Goal: Information Seeking & Learning: Learn about a topic

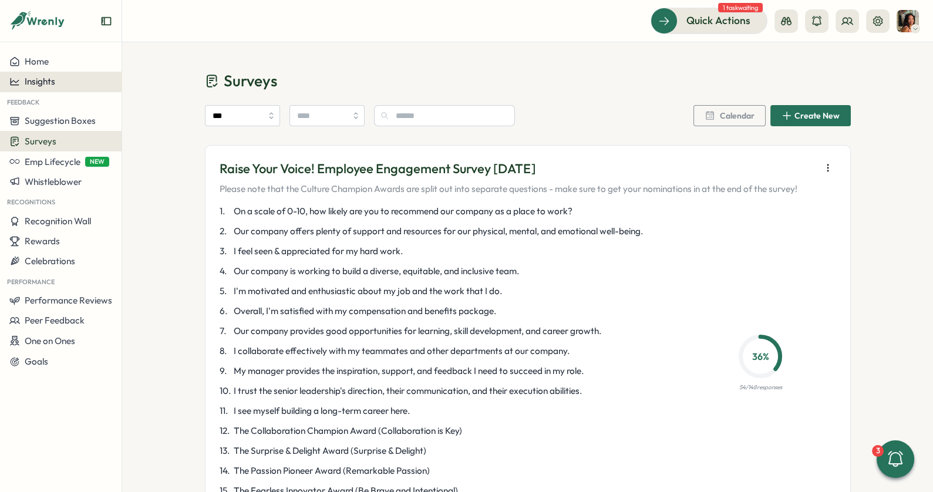
click at [39, 86] on span "Insights" at bounding box center [40, 81] width 31 height 11
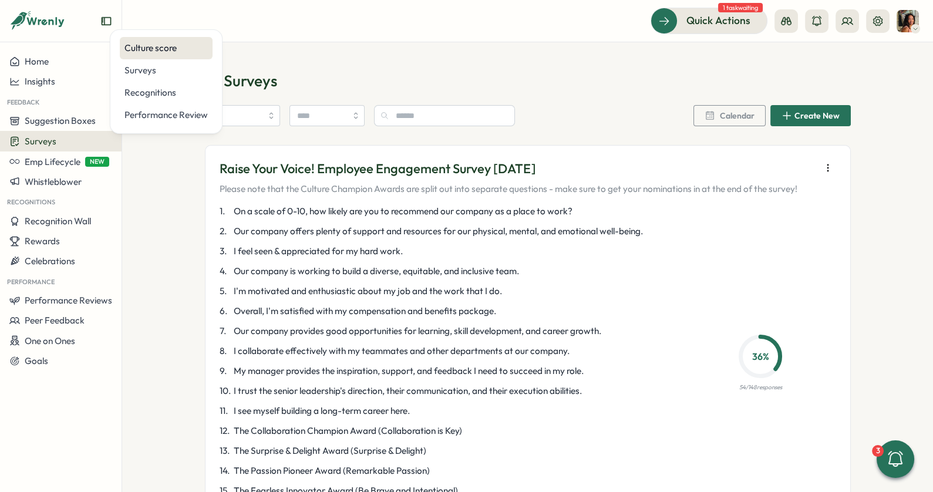
click at [142, 48] on div "Culture score" at bounding box center [165, 48] width 83 height 13
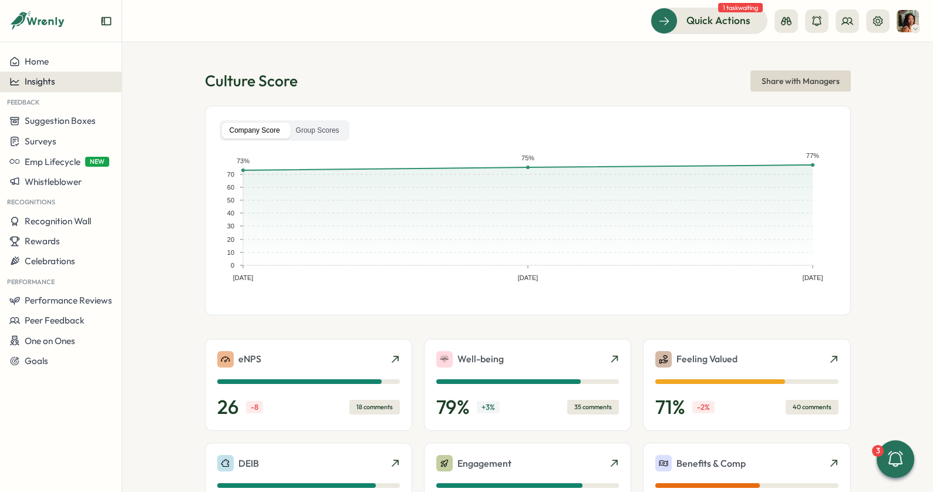
click at [75, 79] on div "Insights" at bounding box center [60, 81] width 103 height 11
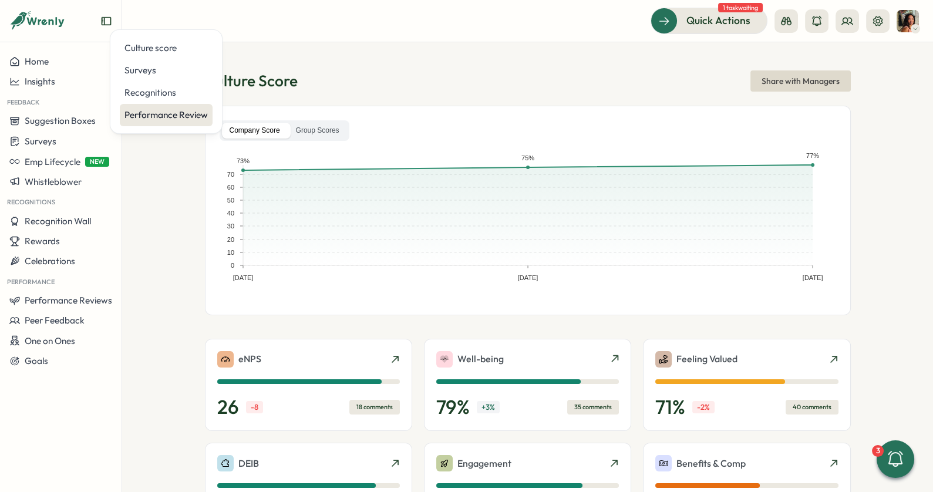
click at [173, 114] on div "Performance Review" at bounding box center [165, 115] width 83 height 13
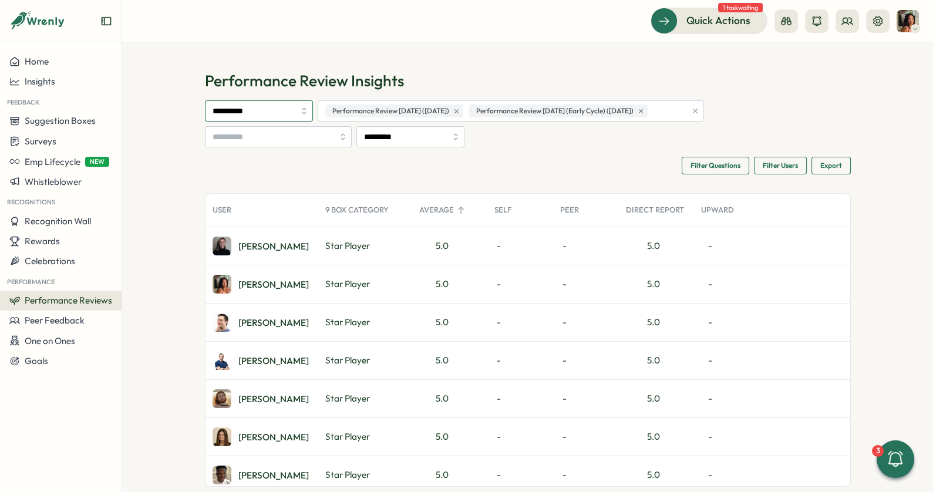
drag, startPoint x: 267, startPoint y: 107, endPoint x: 263, endPoint y: 115, distance: 8.7
click at [266, 109] on input "**********" at bounding box center [259, 110] width 108 height 21
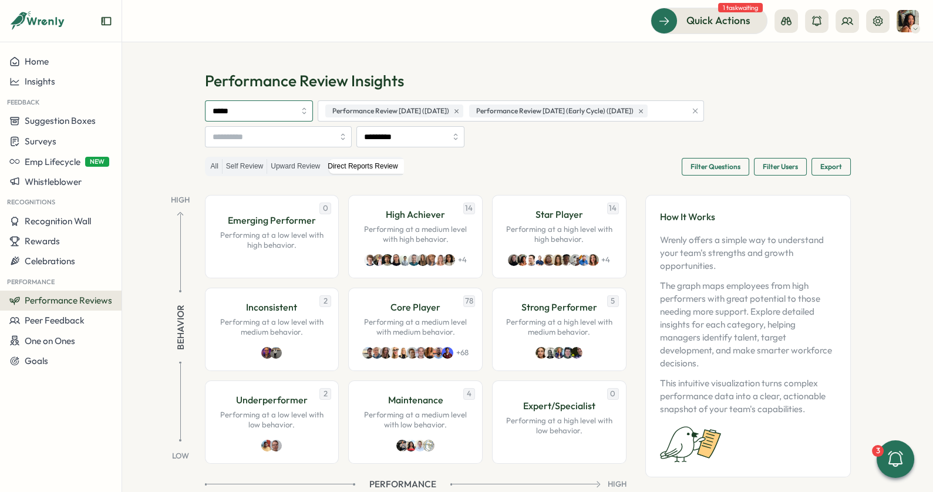
type input "*****"
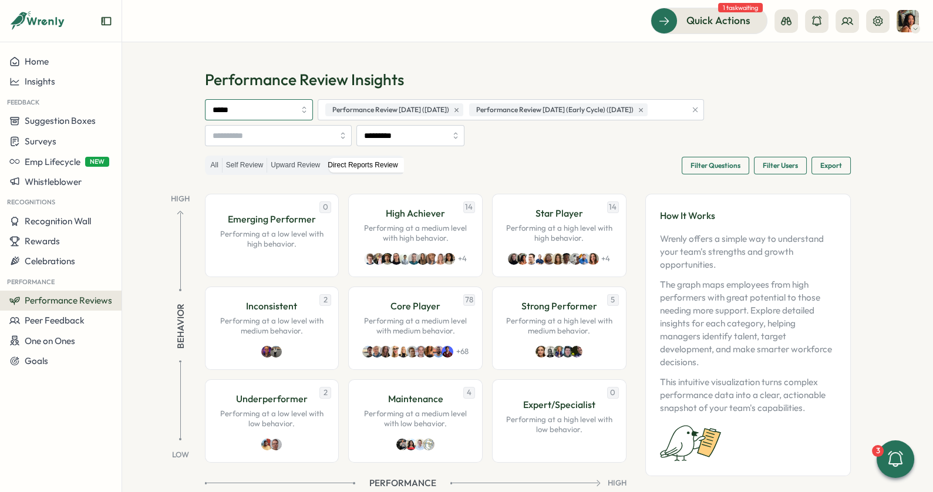
scroll to position [25, 0]
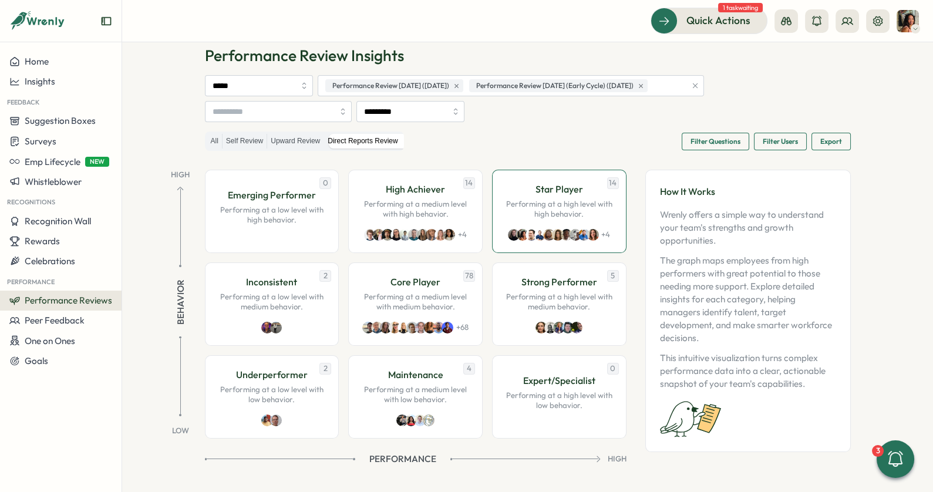
click at [599, 207] on p "Performing at a high level with high behavior." at bounding box center [559, 209] width 110 height 21
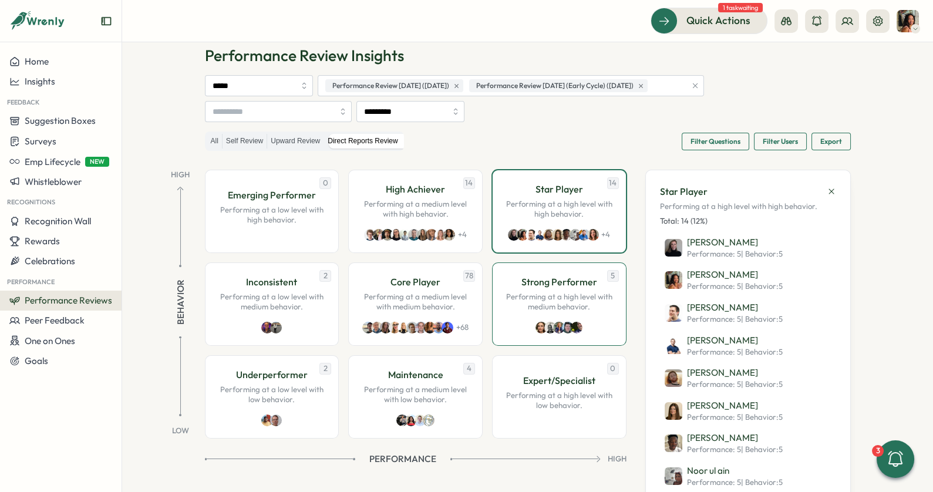
click at [561, 295] on p "Performing at a high level with medium behavior." at bounding box center [559, 302] width 110 height 21
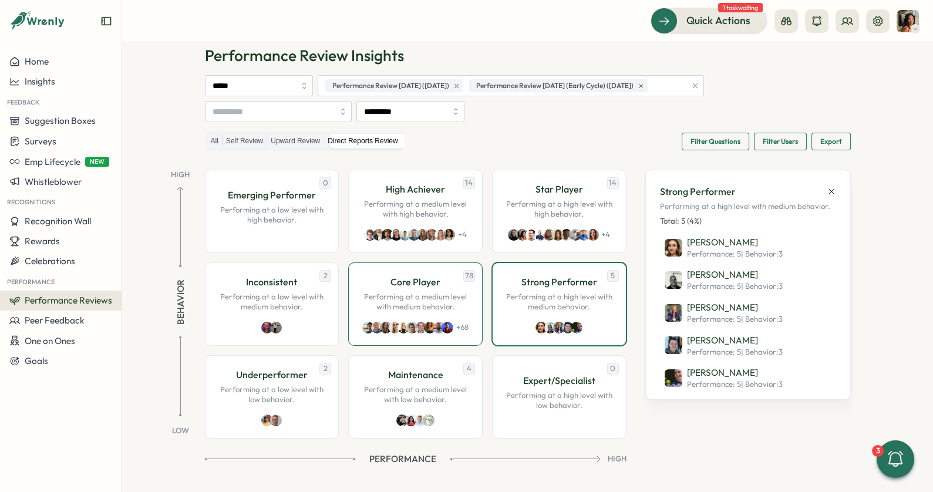
click at [411, 287] on p "Core Player" at bounding box center [415, 282] width 50 height 15
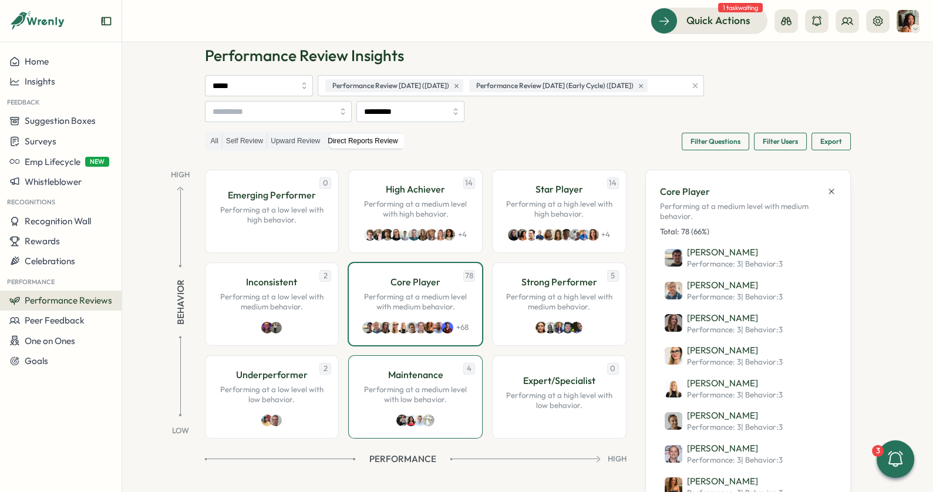
click at [454, 384] on p "Performing at a medium level with low behavior." at bounding box center [415, 394] width 110 height 21
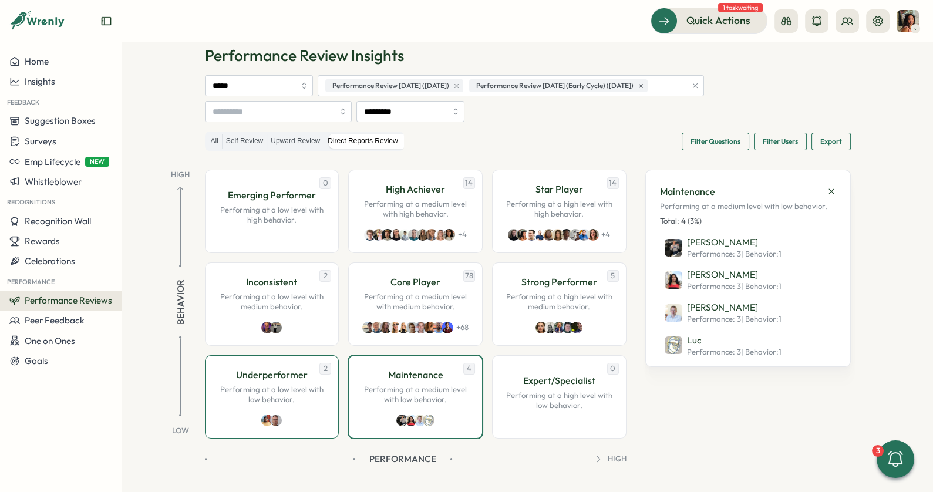
scroll to position [22, 0]
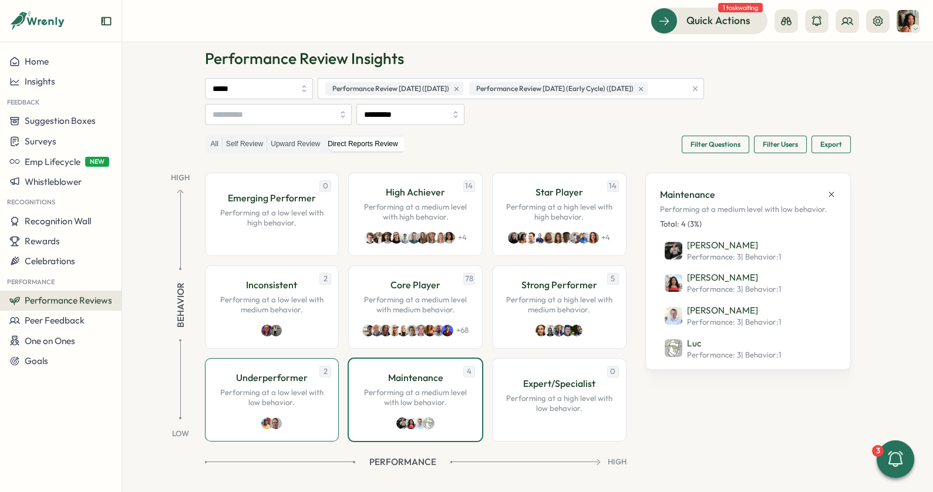
click at [298, 384] on div "Underperformer Performing at a low level with low behavior." at bounding box center [272, 389] width 110 height 38
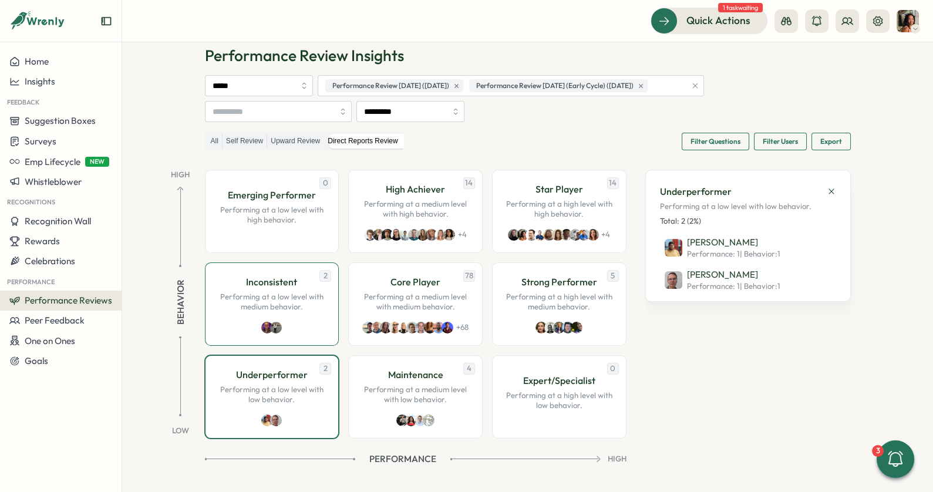
click at [301, 319] on div "2 Inconsistent Performing at a low level with medium behavior." at bounding box center [272, 303] width 134 height 83
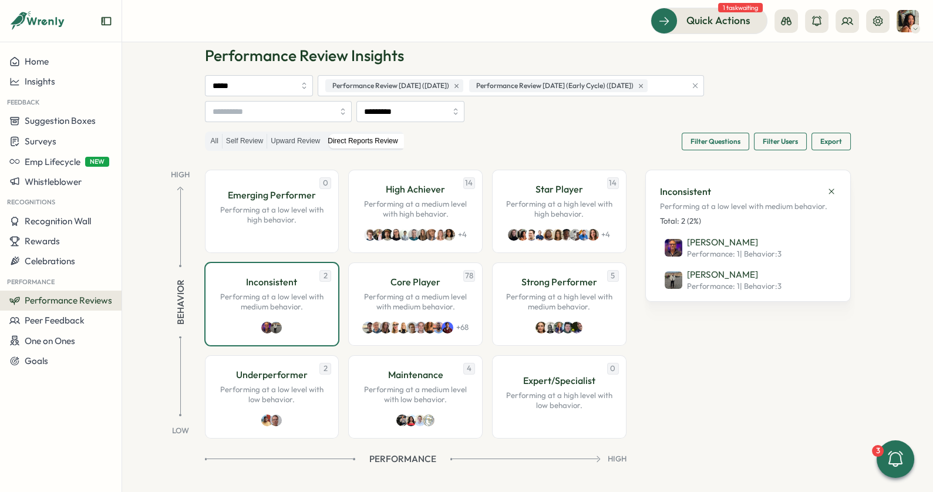
scroll to position [24, 0]
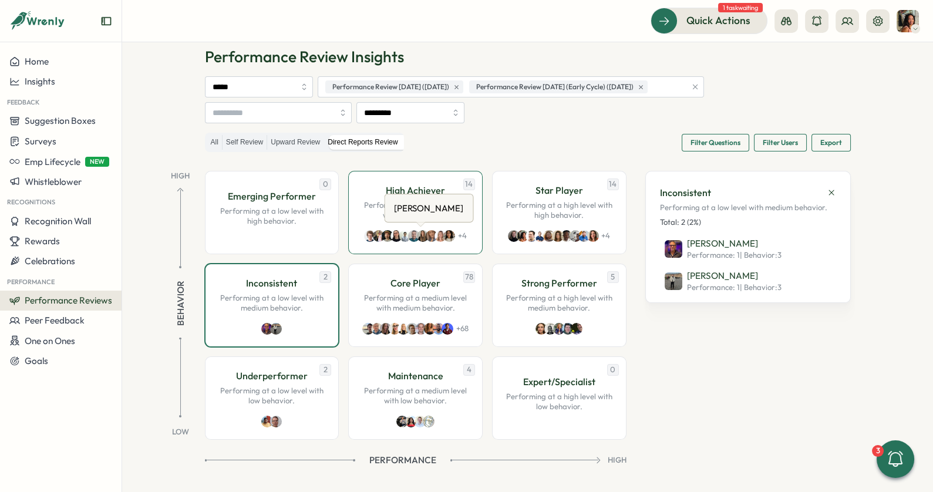
click at [421, 222] on icon at bounding box center [420, 224] width 9 height 5
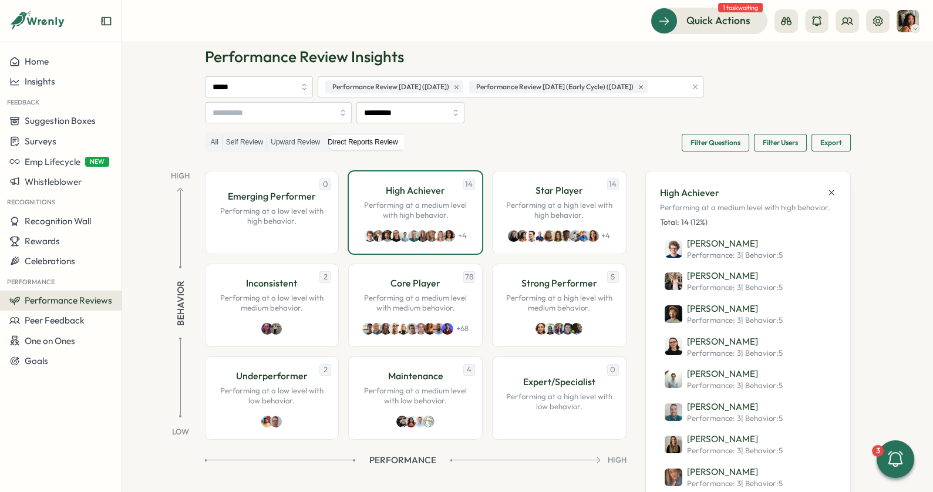
click at [360, 207] on p "Performing at a medium level with high behavior." at bounding box center [415, 210] width 110 height 21
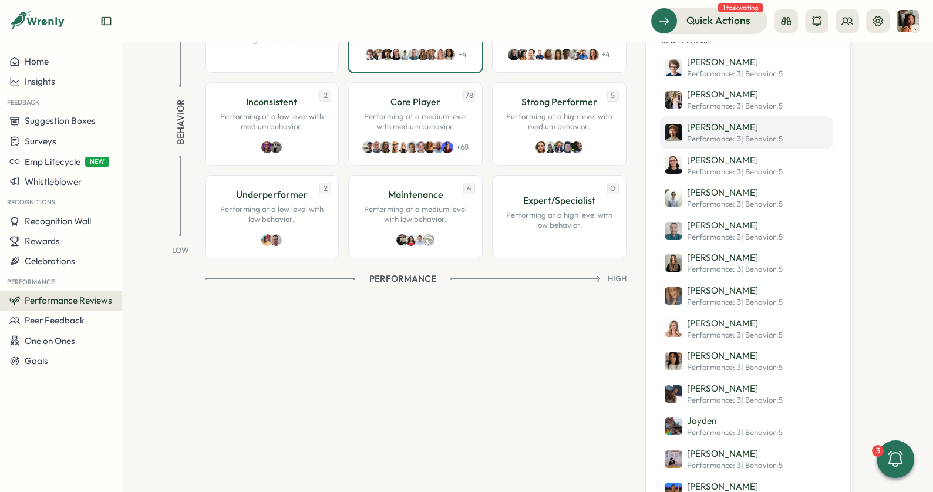
scroll to position [208, 0]
